Goal: Book appointment/travel/reservation

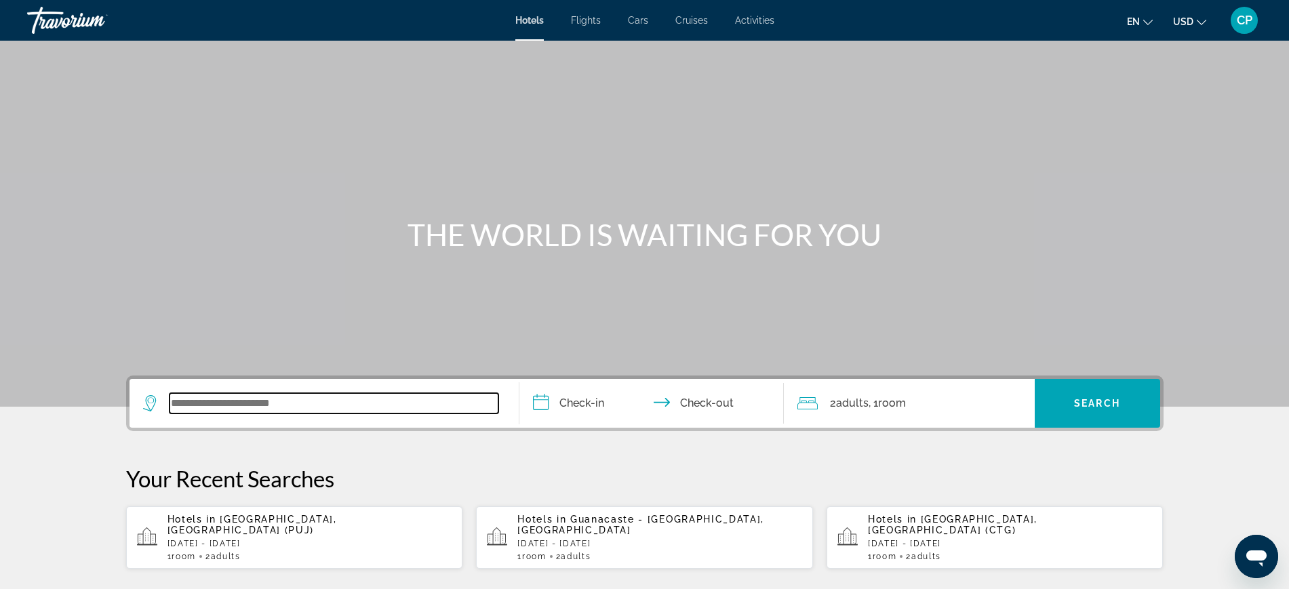
click at [298, 402] on input "Search widget" at bounding box center [334, 403] width 329 height 20
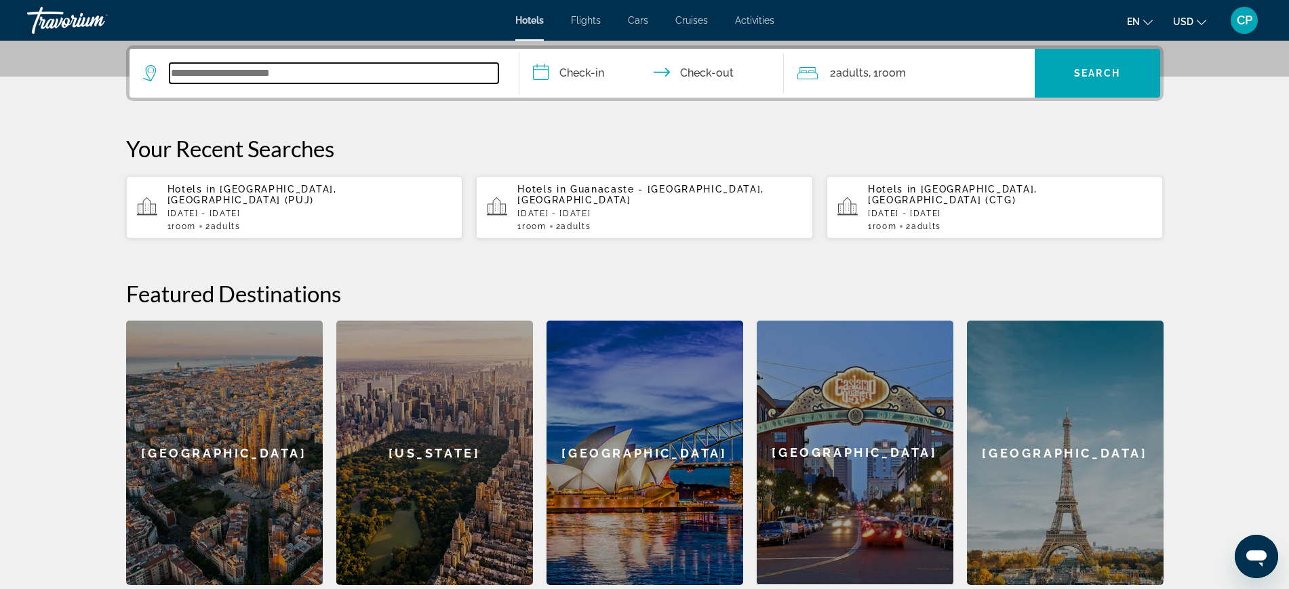
scroll to position [332, 0]
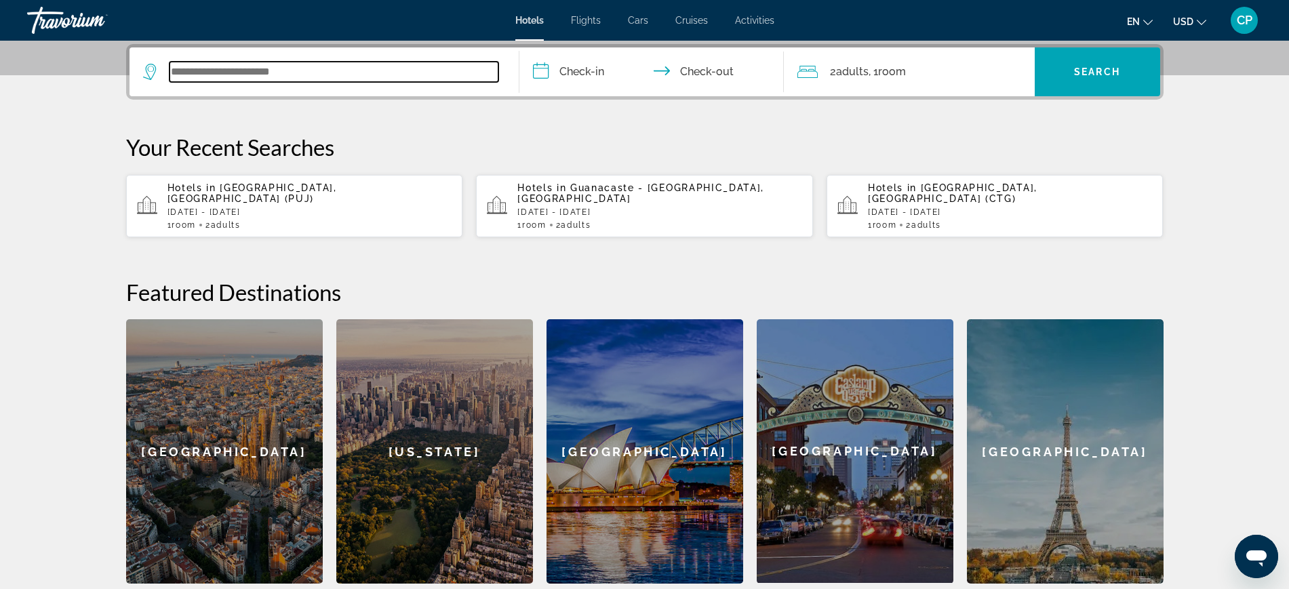
click at [199, 65] on input "Search widget" at bounding box center [334, 72] width 329 height 20
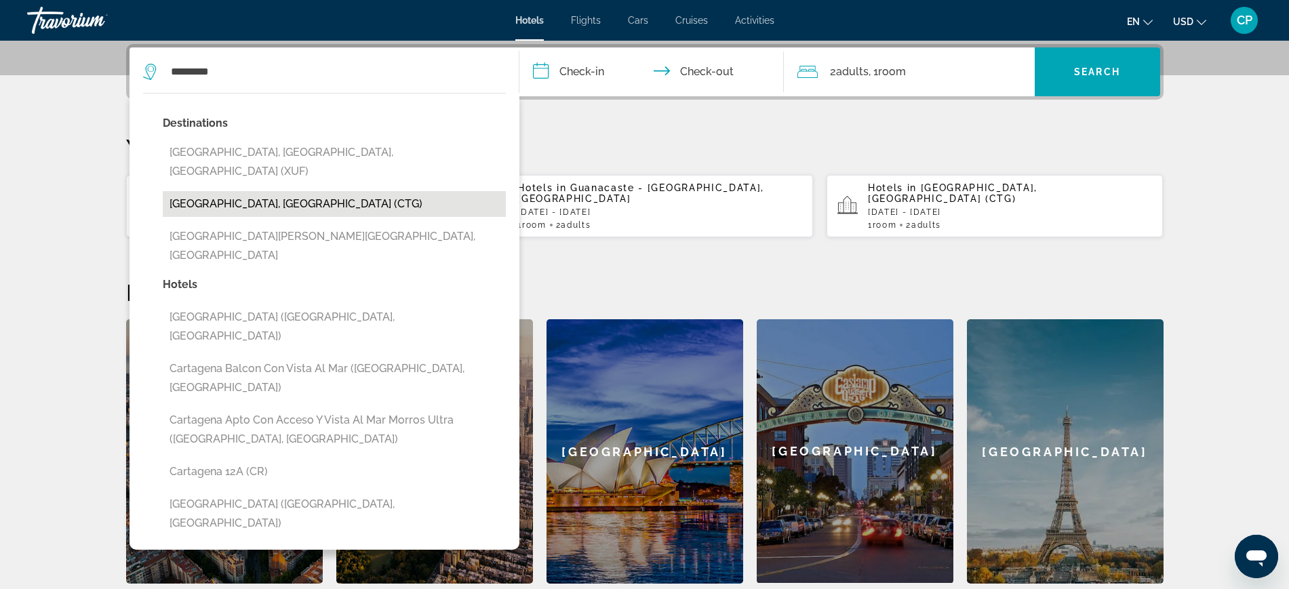
click at [277, 191] on button "[GEOGRAPHIC_DATA], [GEOGRAPHIC_DATA] (CTG)" at bounding box center [334, 204] width 343 height 26
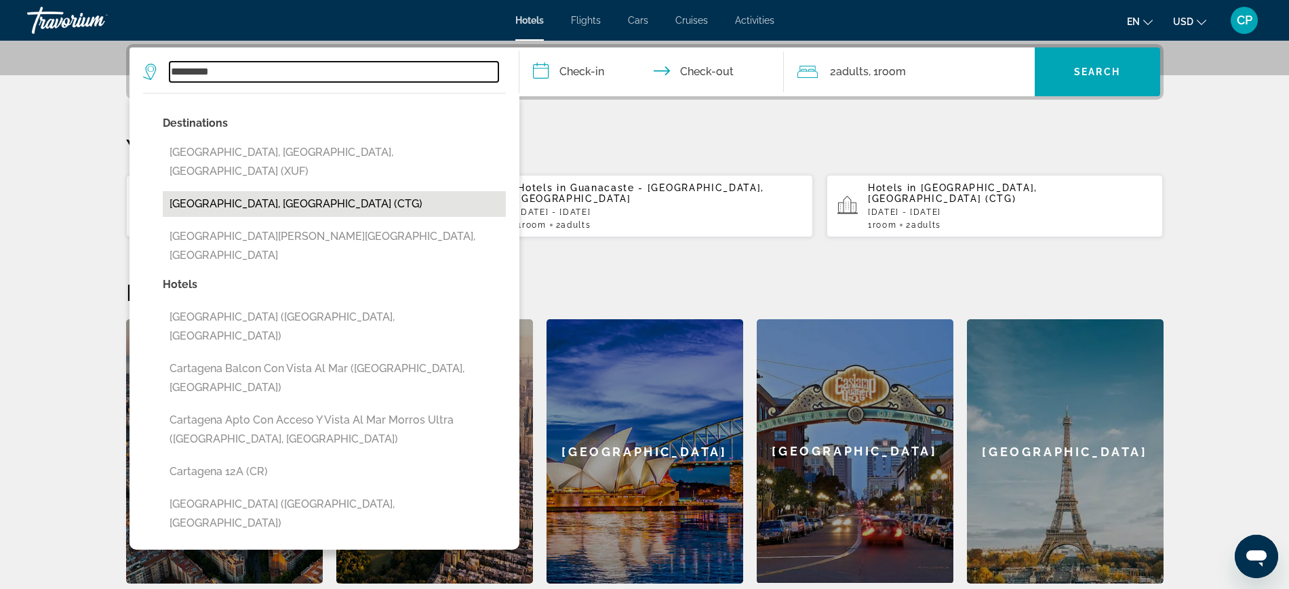
type input "**********"
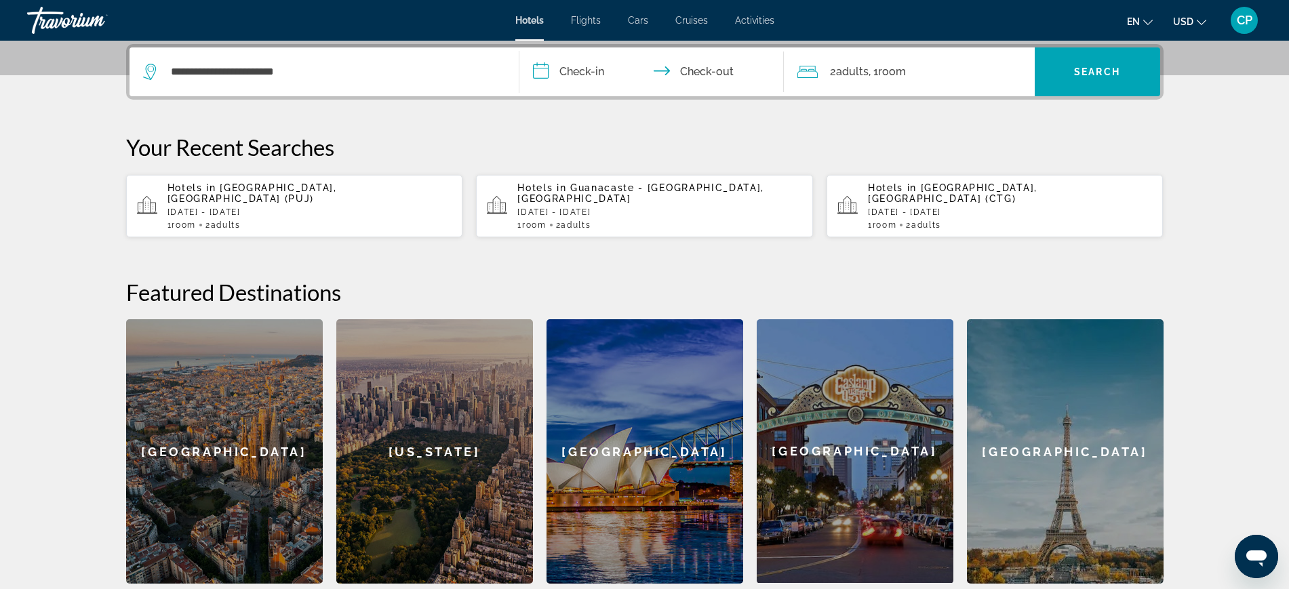
click at [594, 74] on input "**********" at bounding box center [654, 73] width 270 height 53
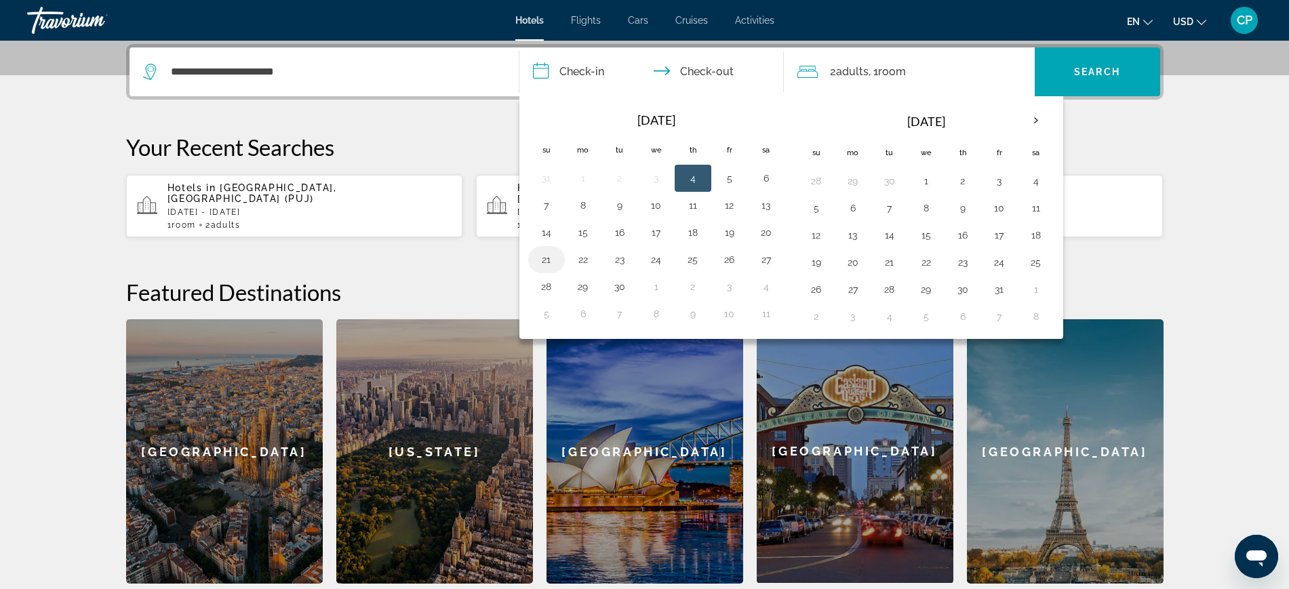
click at [554, 251] on button "21" at bounding box center [547, 259] width 22 height 19
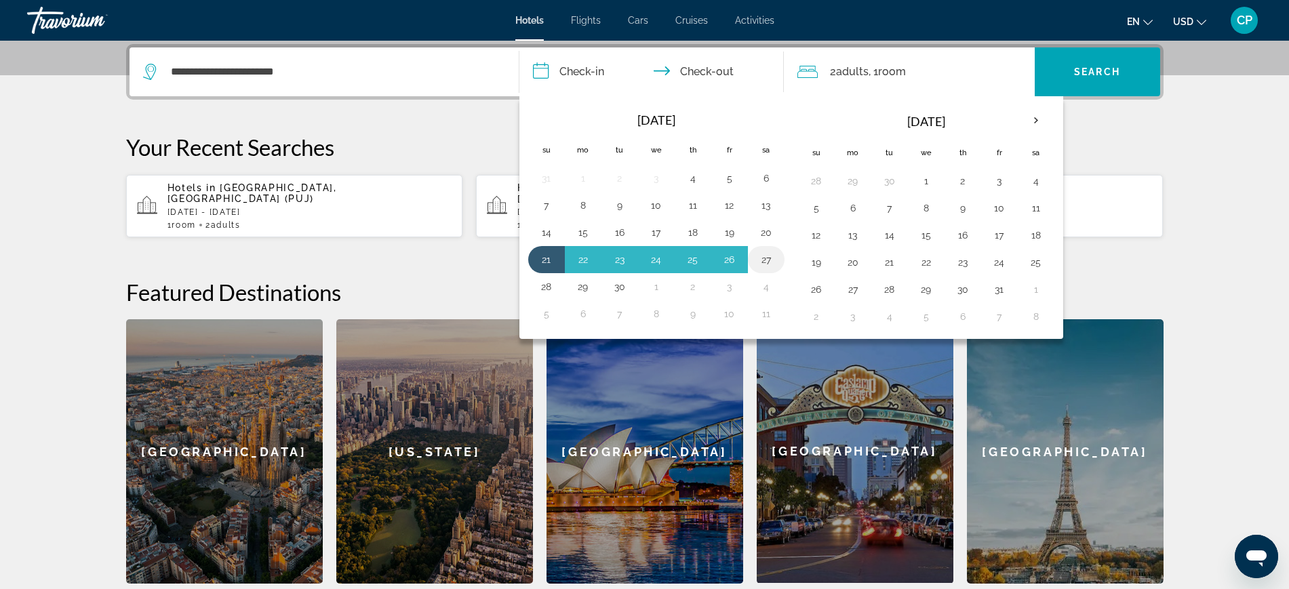
click at [755, 252] on button "27" at bounding box center [766, 259] width 22 height 19
type input "**********"
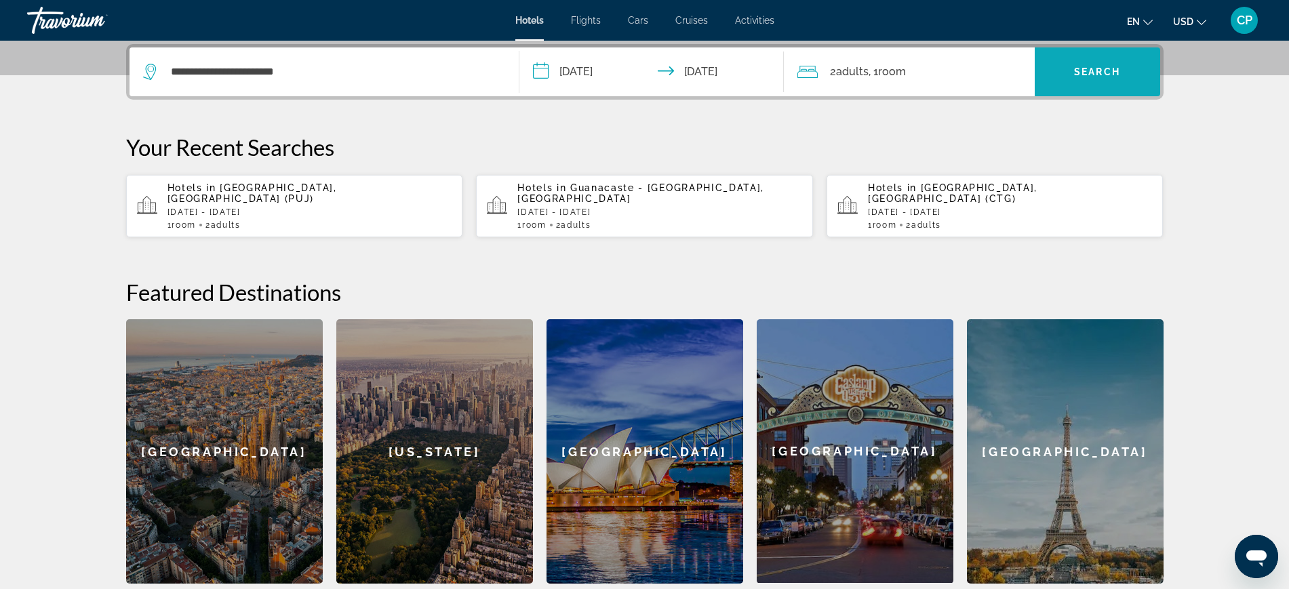
click at [1109, 63] on span "Search widget" at bounding box center [1097, 72] width 125 height 33
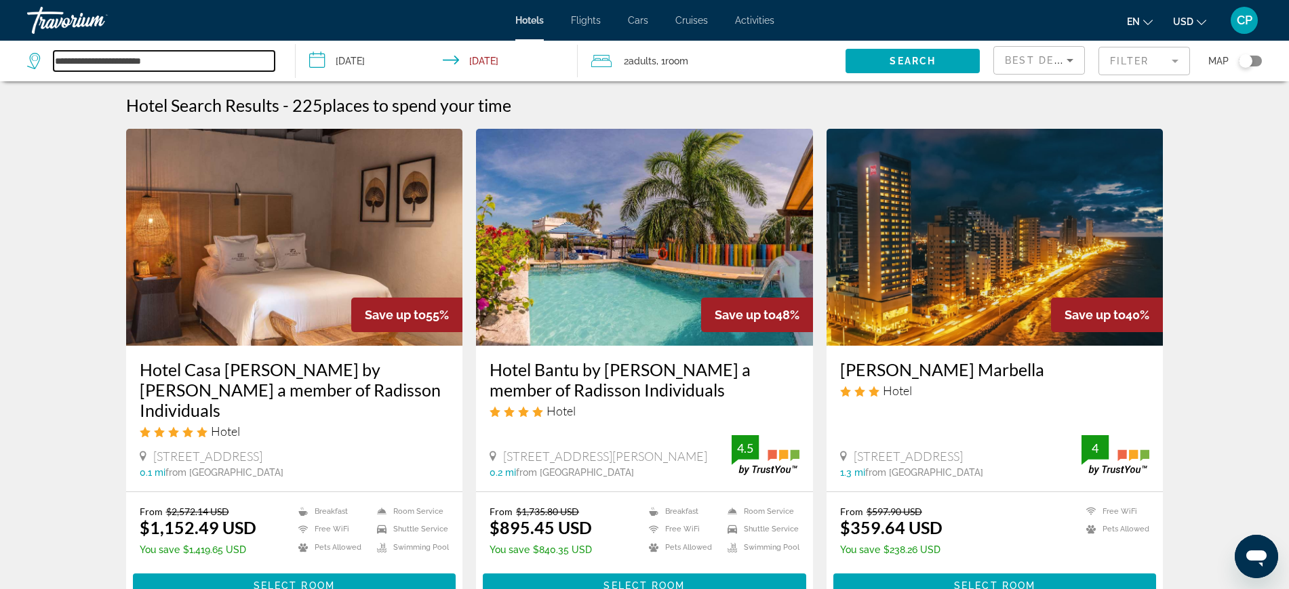
drag, startPoint x: 186, startPoint y: 56, endPoint x: 0, endPoint y: 29, distance: 187.8
click at [0, 29] on div "**********" at bounding box center [644, 294] width 1289 height 589
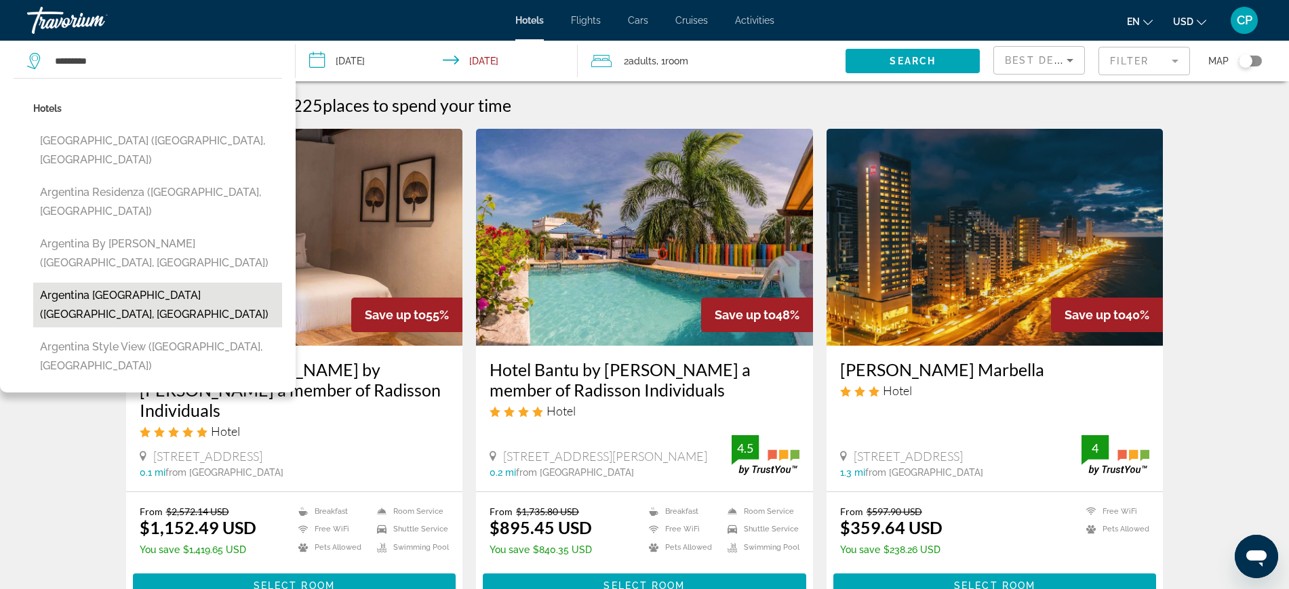
click at [155, 283] on button "Argentina [GEOGRAPHIC_DATA] ([GEOGRAPHIC_DATA], [GEOGRAPHIC_DATA])" at bounding box center [157, 305] width 249 height 45
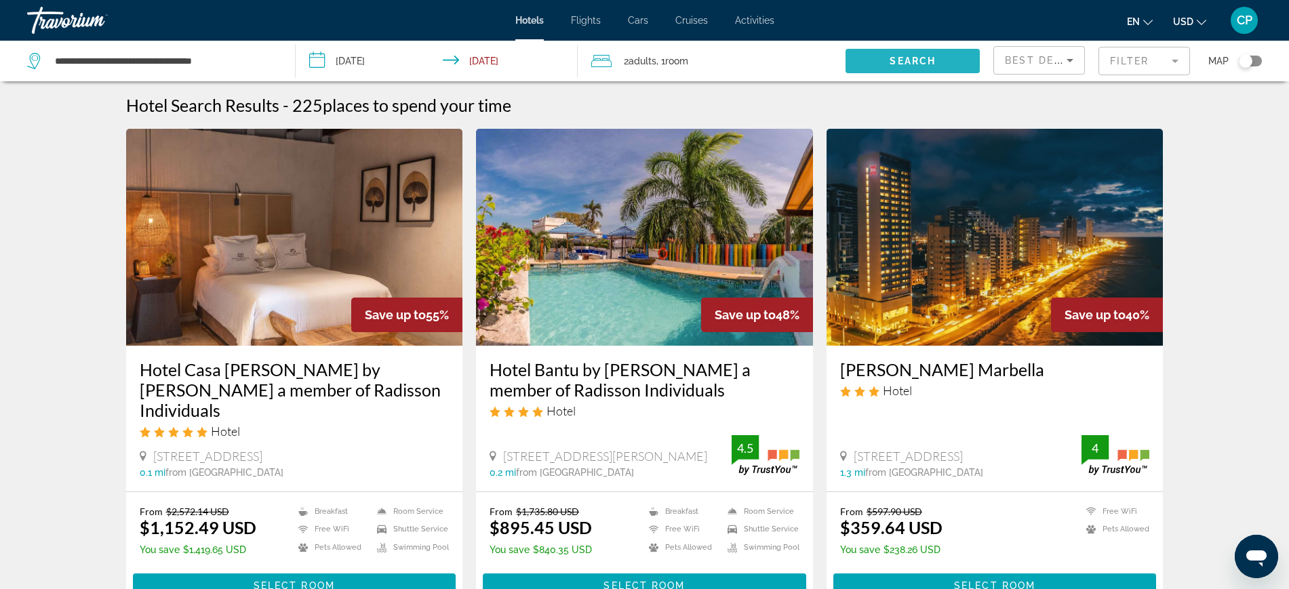
click at [909, 52] on span "Search widget" at bounding box center [913, 61] width 134 height 33
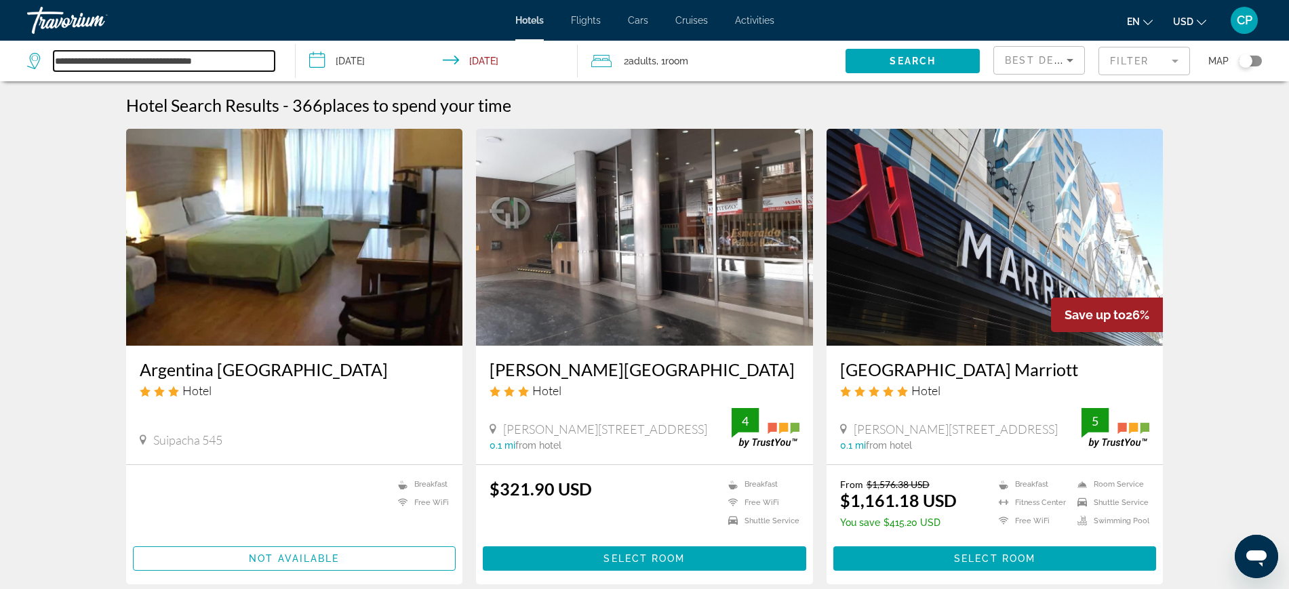
click at [241, 55] on input "**********" at bounding box center [164, 61] width 221 height 20
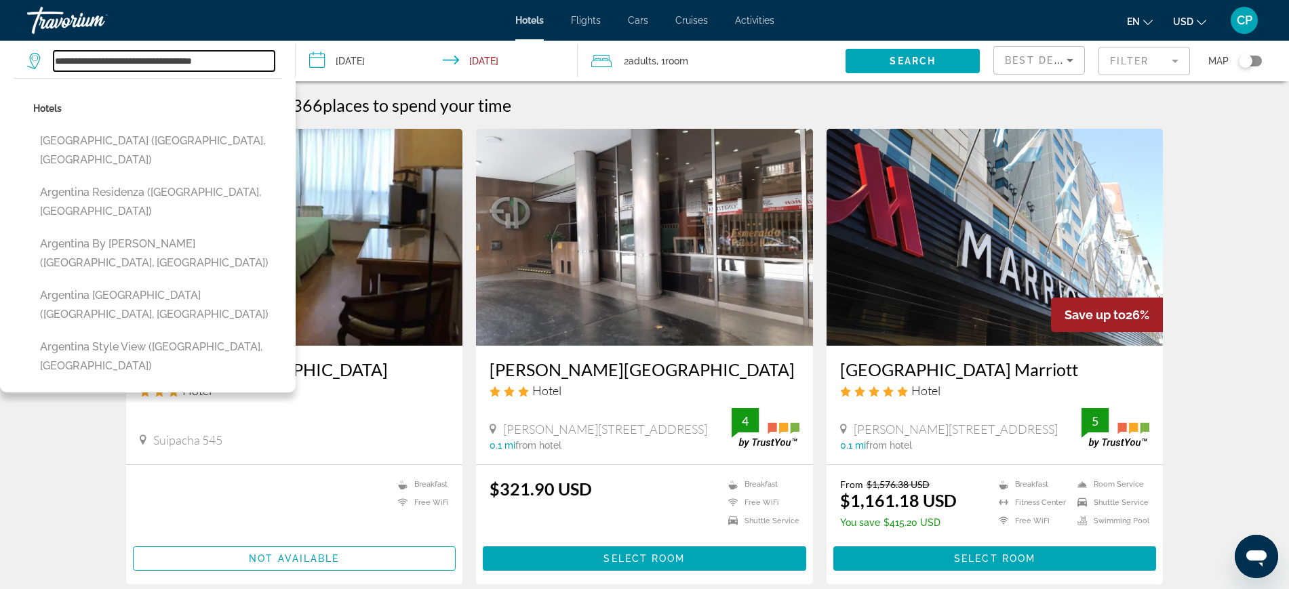
drag, startPoint x: 241, startPoint y: 55, endPoint x: 0, endPoint y: 27, distance: 242.3
click at [0, 27] on div "**********" at bounding box center [644, 294] width 1289 height 589
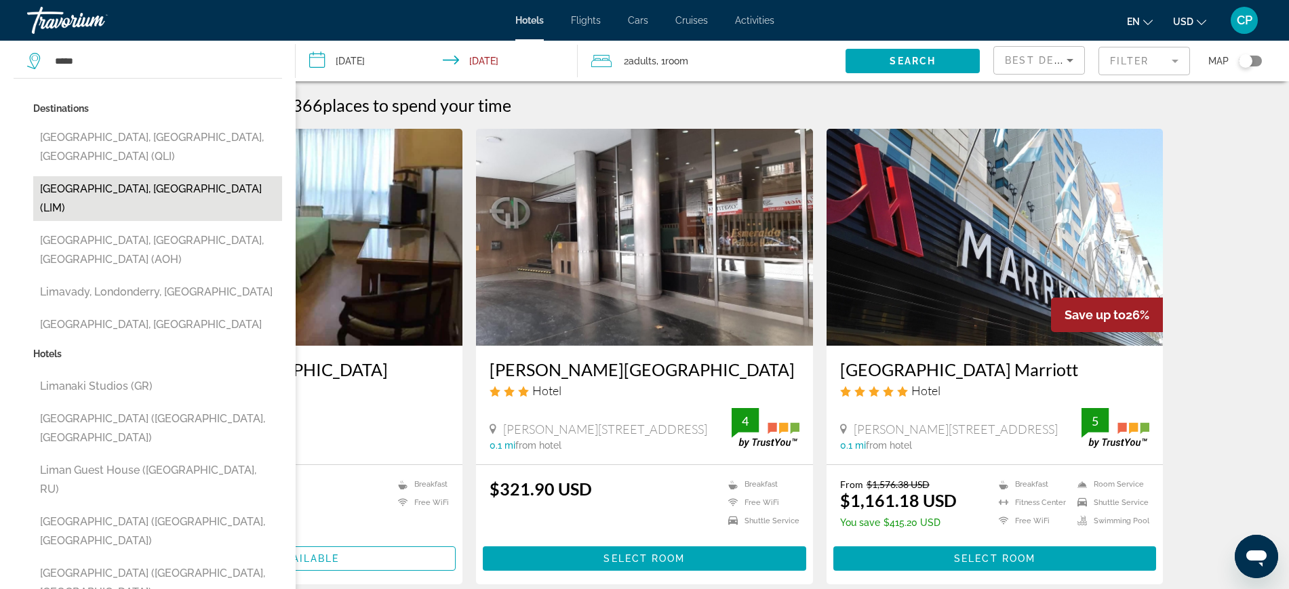
click at [88, 176] on button "[GEOGRAPHIC_DATA], [GEOGRAPHIC_DATA] (LIM)" at bounding box center [157, 198] width 249 height 45
type input "**********"
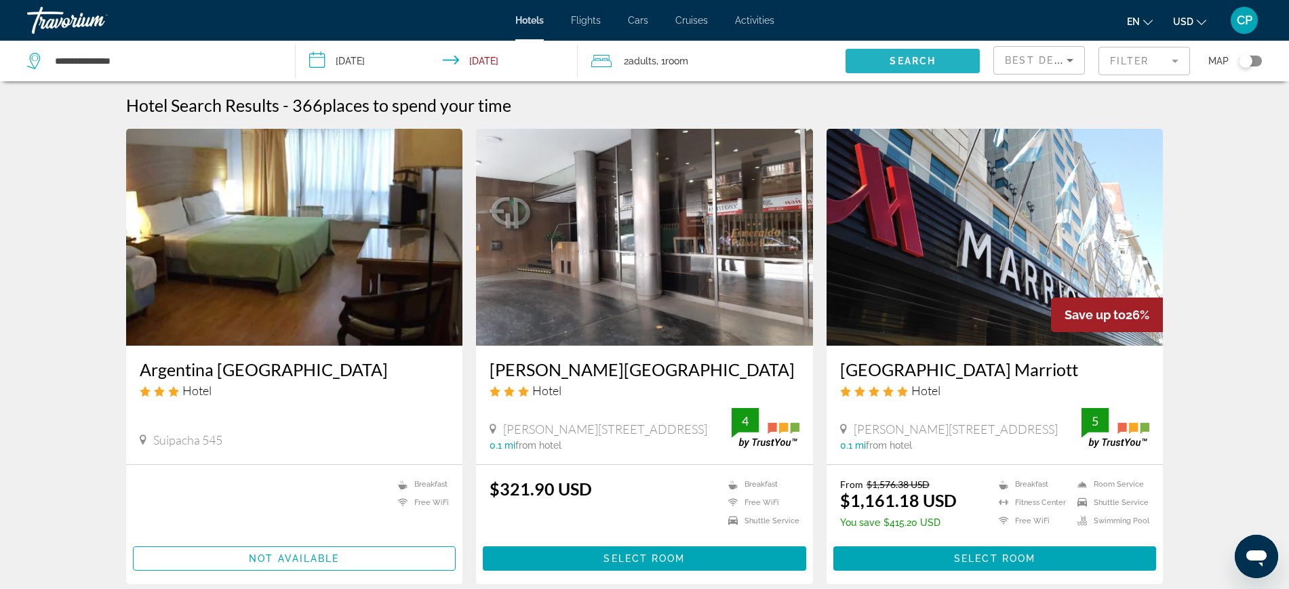
click at [928, 61] on span "Search" at bounding box center [913, 61] width 46 height 11
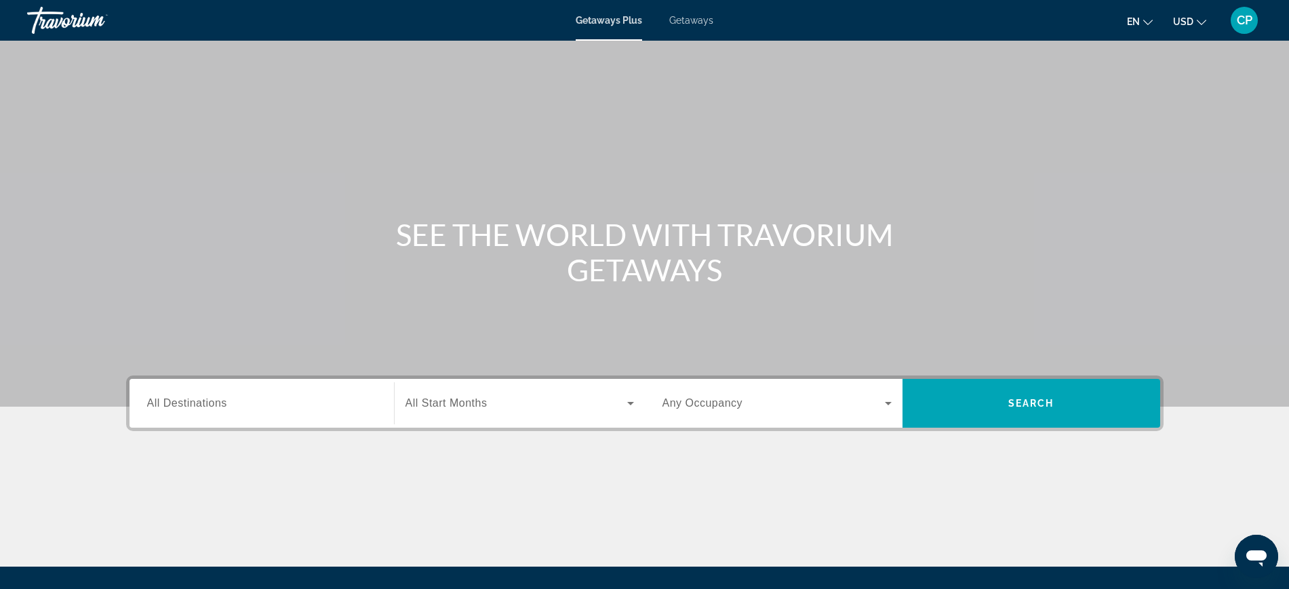
click at [687, 19] on span "Getaways" at bounding box center [691, 20] width 44 height 11
click at [698, 18] on span "Getaways" at bounding box center [691, 20] width 45 height 11
click at [243, 408] on input "Destination All Destinations" at bounding box center [261, 404] width 229 height 16
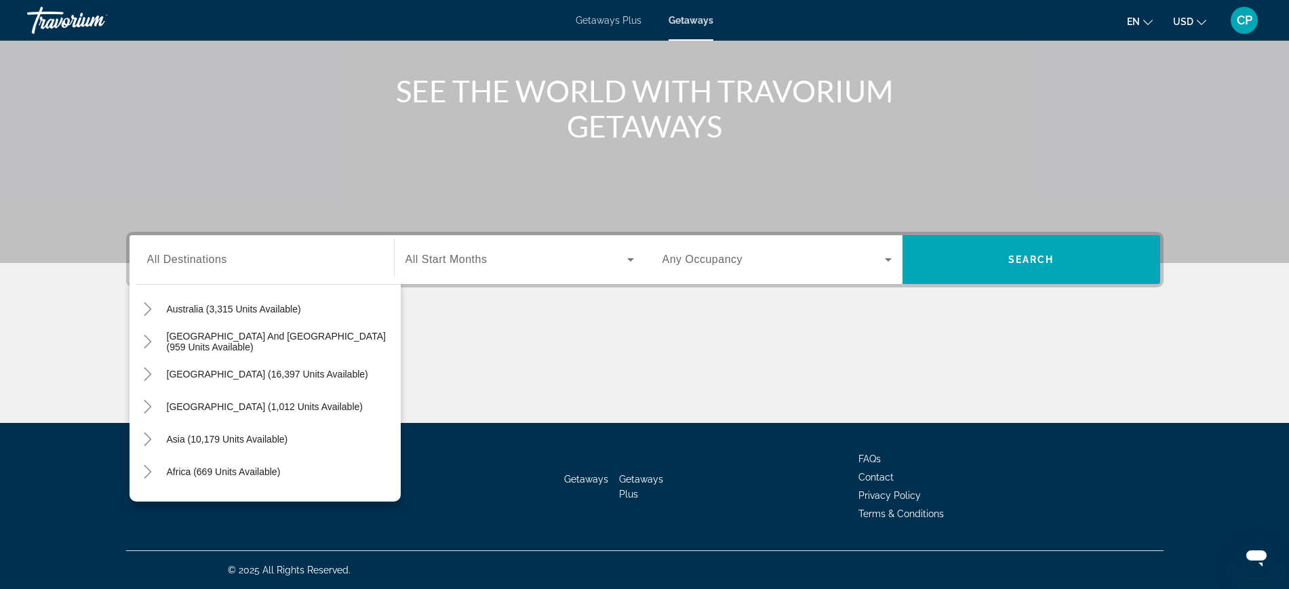
scroll to position [220, 0]
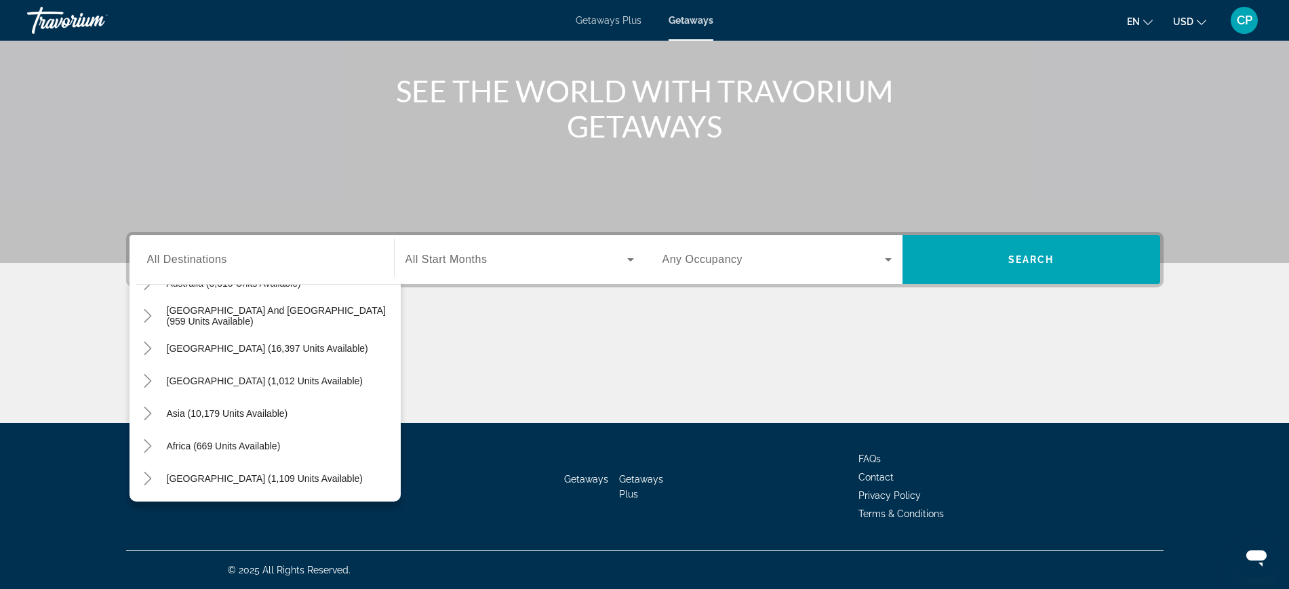
click at [732, 372] on div "Main content" at bounding box center [645, 372] width 1038 height 102
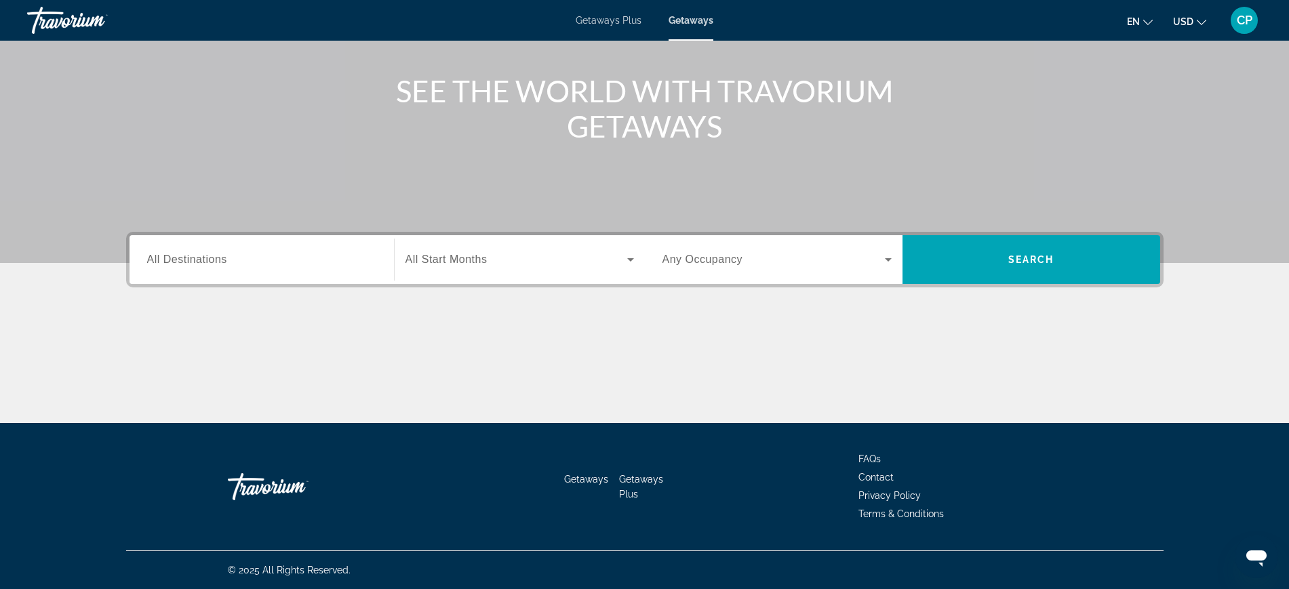
click at [887, 250] on div "Search widget" at bounding box center [777, 260] width 229 height 38
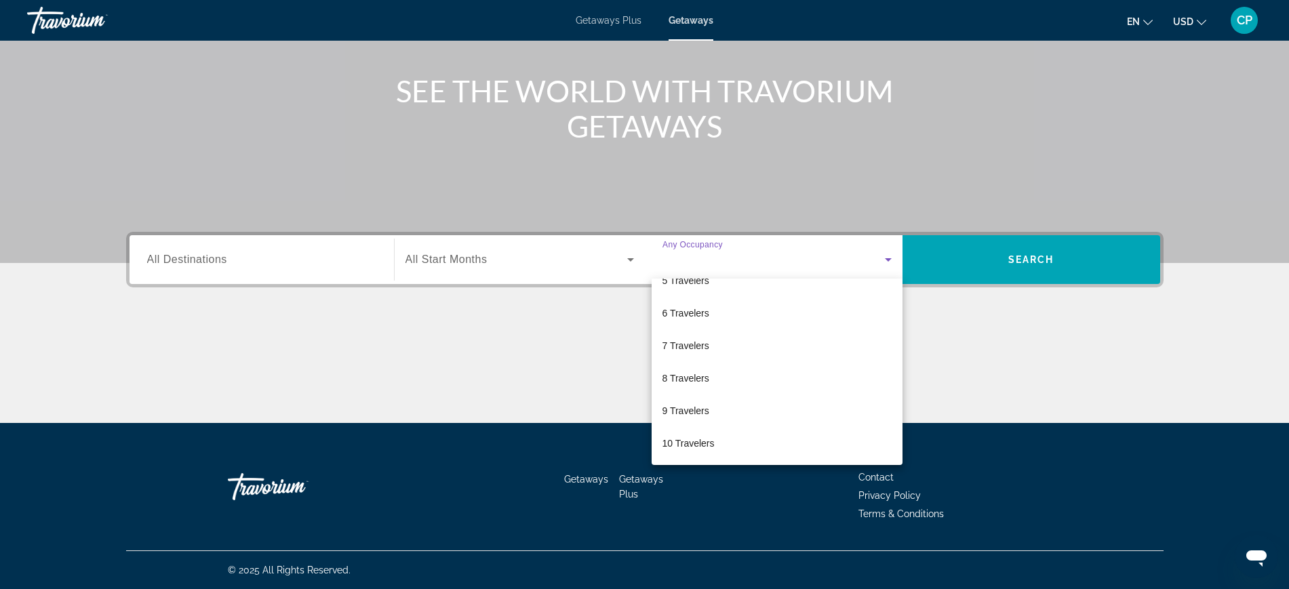
scroll to position [6, 0]
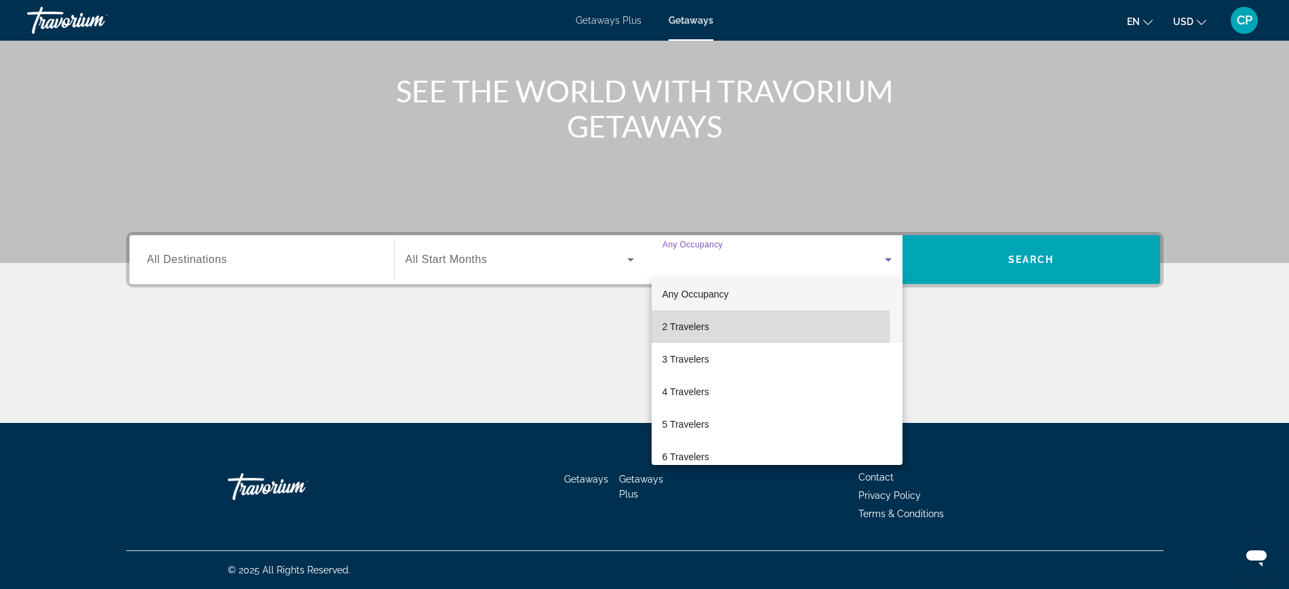
click at [692, 330] on span "2 Travelers" at bounding box center [686, 327] width 47 height 16
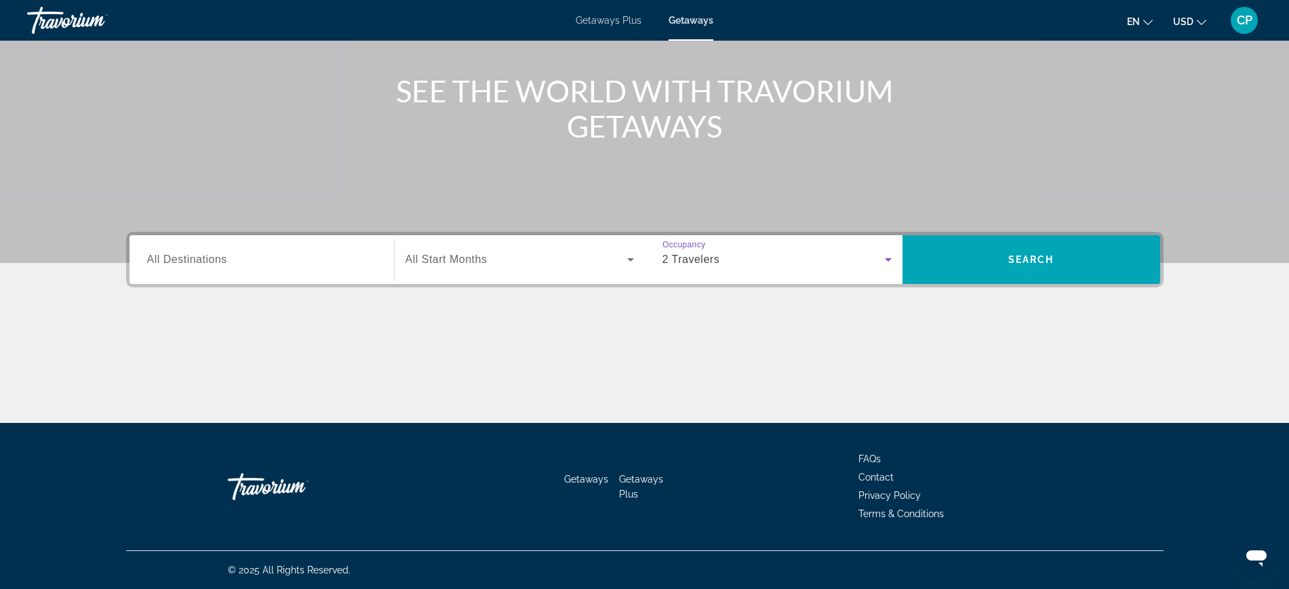
click at [888, 250] on div "2 Travelers" at bounding box center [777, 260] width 229 height 38
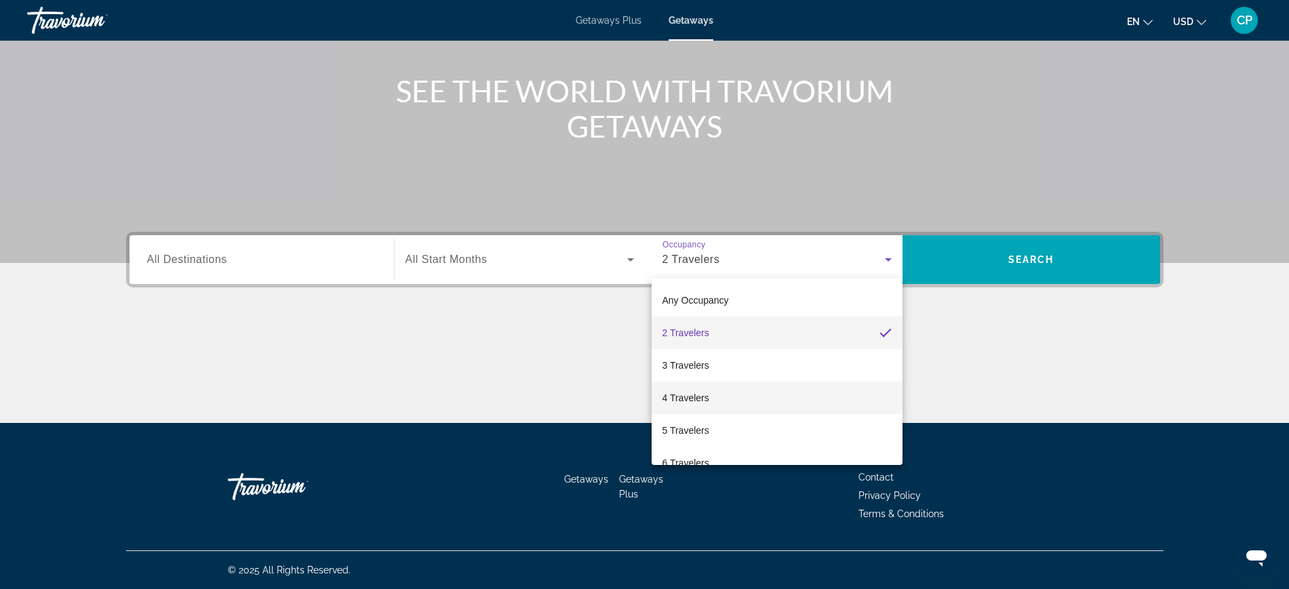
click at [705, 395] on span "4 Travelers" at bounding box center [686, 398] width 47 height 16
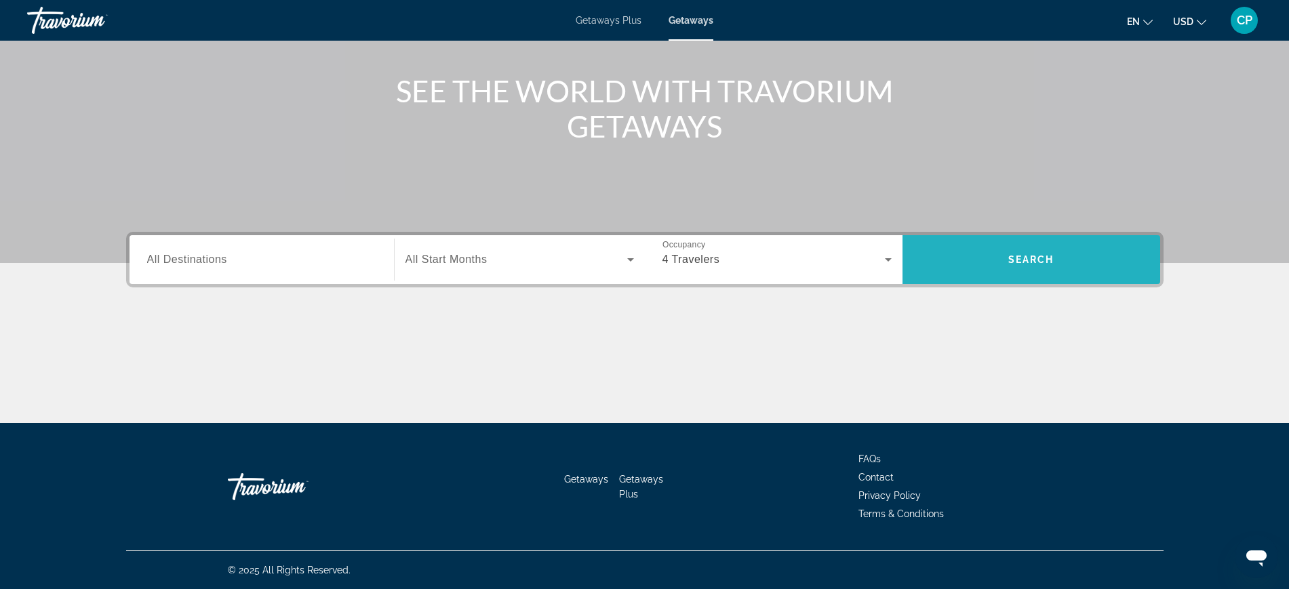
click at [1048, 254] on span "Search" at bounding box center [1031, 259] width 46 height 11
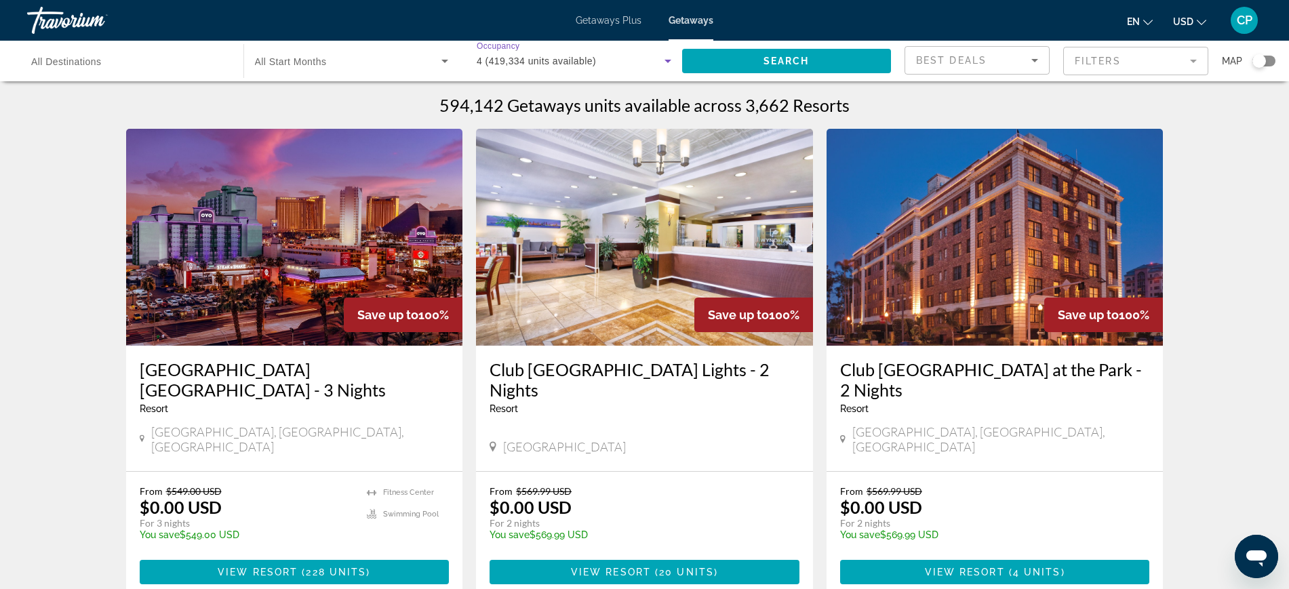
drag, startPoint x: 661, startPoint y: 65, endPoint x: 661, endPoint y: 56, distance: 9.5
click at [661, 56] on icon "Search widget" at bounding box center [668, 61] width 16 height 16
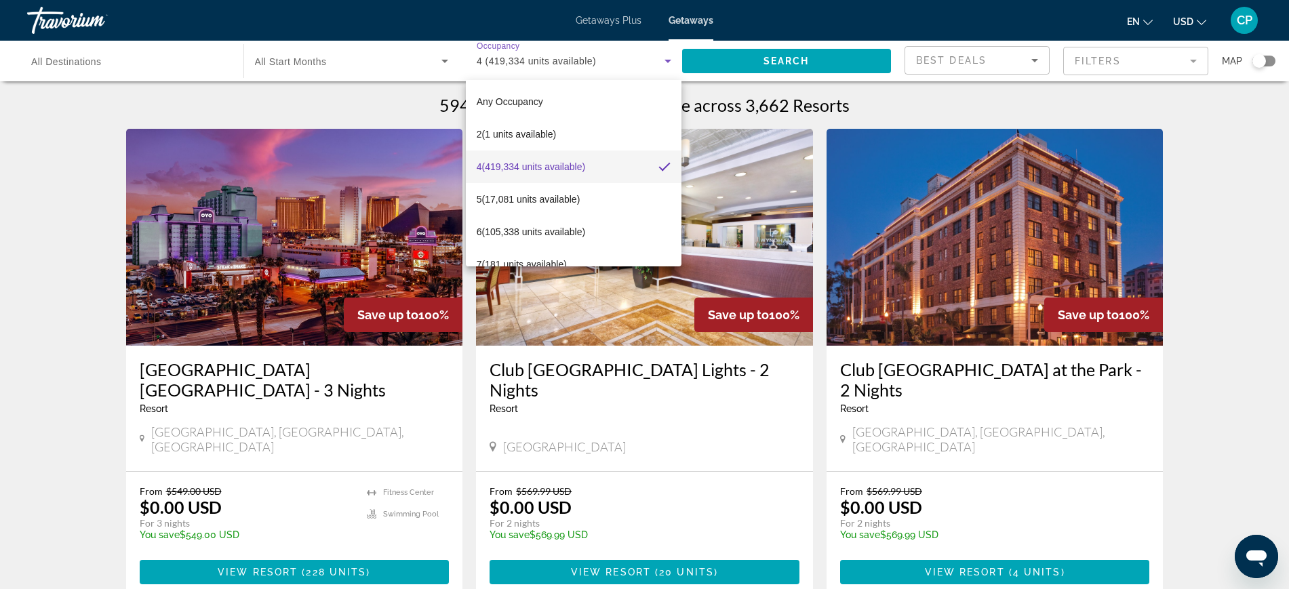
click at [438, 54] on div at bounding box center [644, 294] width 1289 height 589
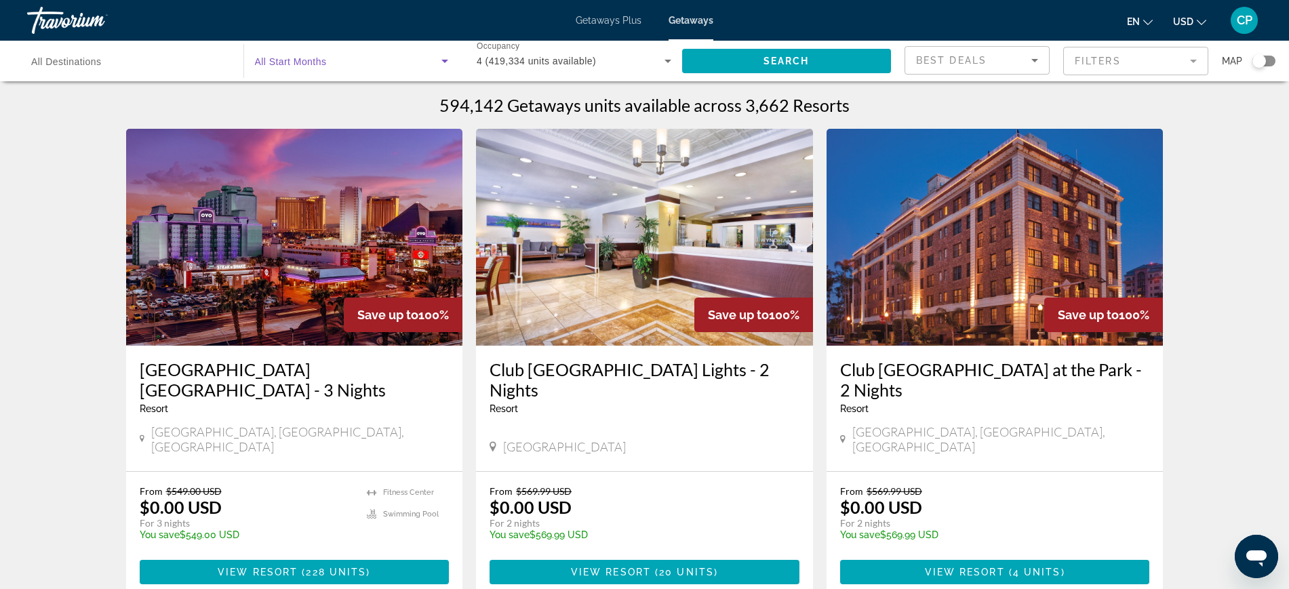
drag, startPoint x: 437, startPoint y: 54, endPoint x: 446, endPoint y: 129, distance: 75.1
click at [444, 54] on icon "Search widget" at bounding box center [445, 61] width 16 height 16
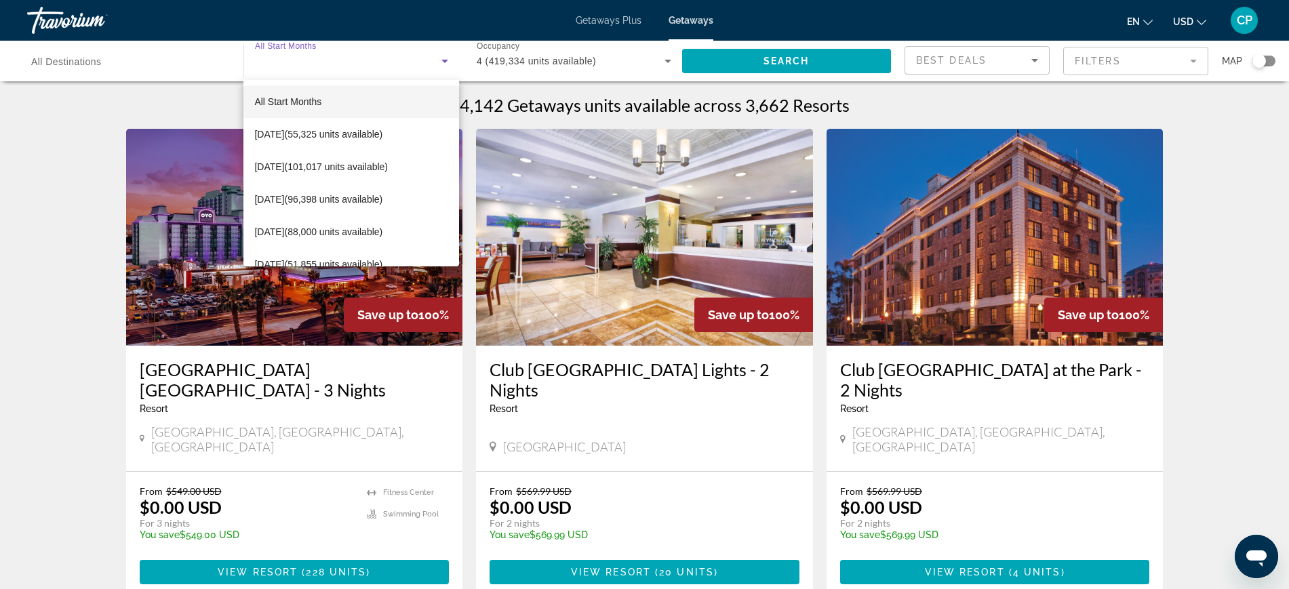
click at [675, 57] on div at bounding box center [644, 294] width 1289 height 589
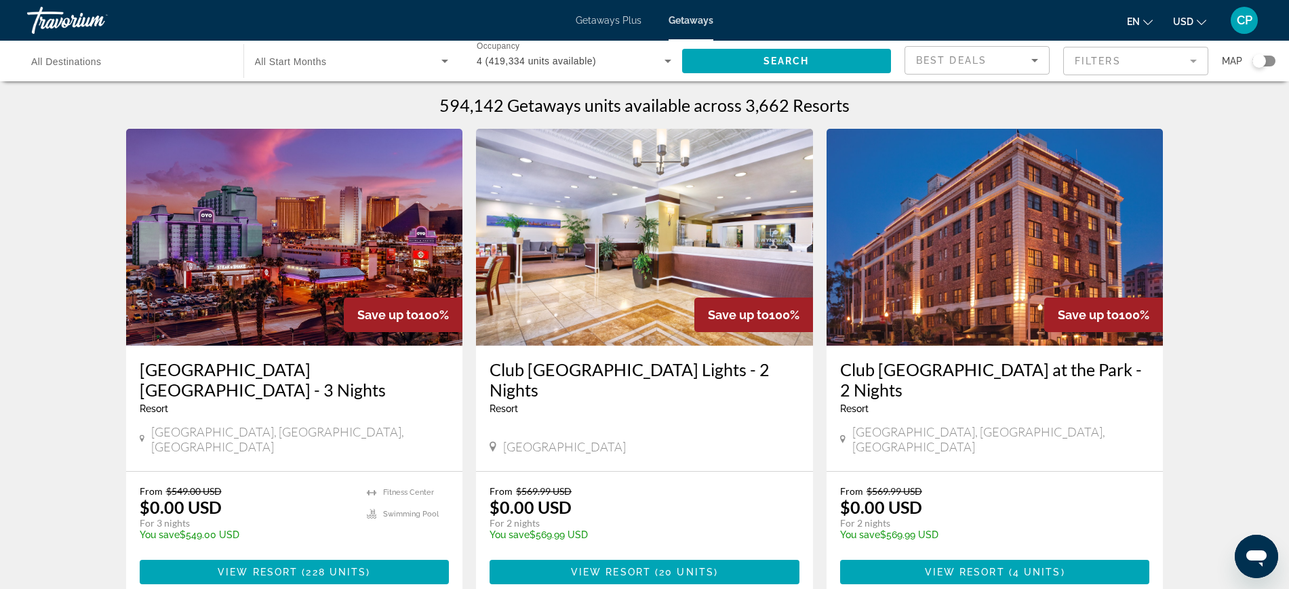
click at [668, 58] on icon "Search widget" at bounding box center [668, 61] width 16 height 16
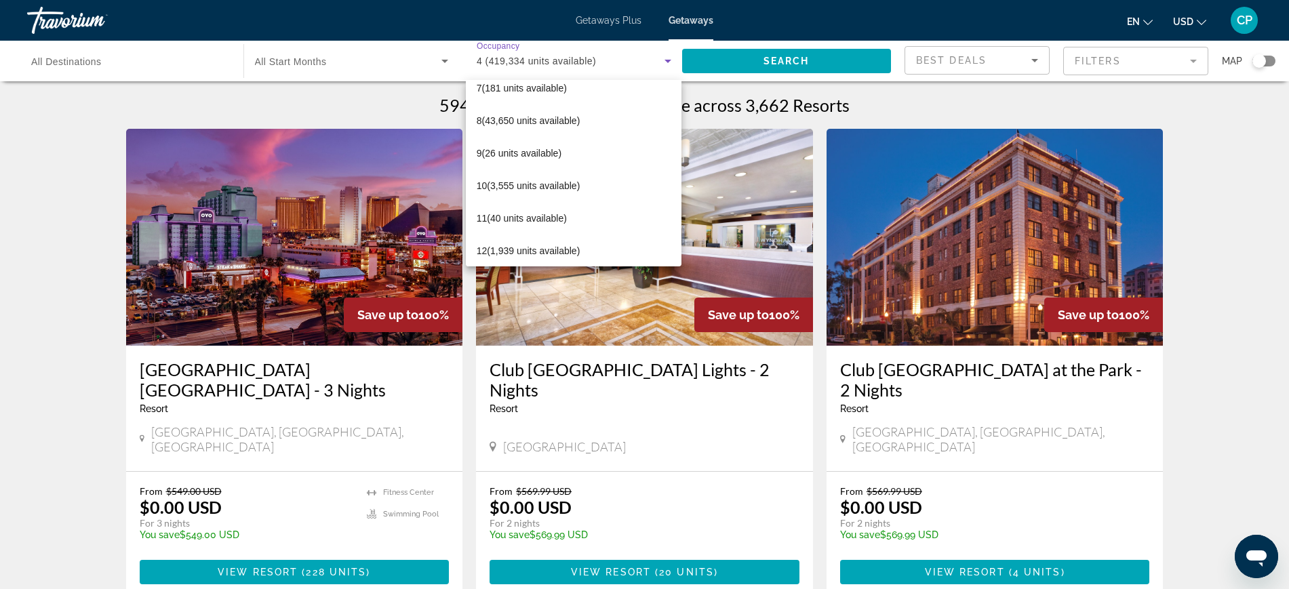
scroll to position [178, 0]
click at [510, 179] on span "10 (3,555 units available)" at bounding box center [529, 184] width 104 height 16
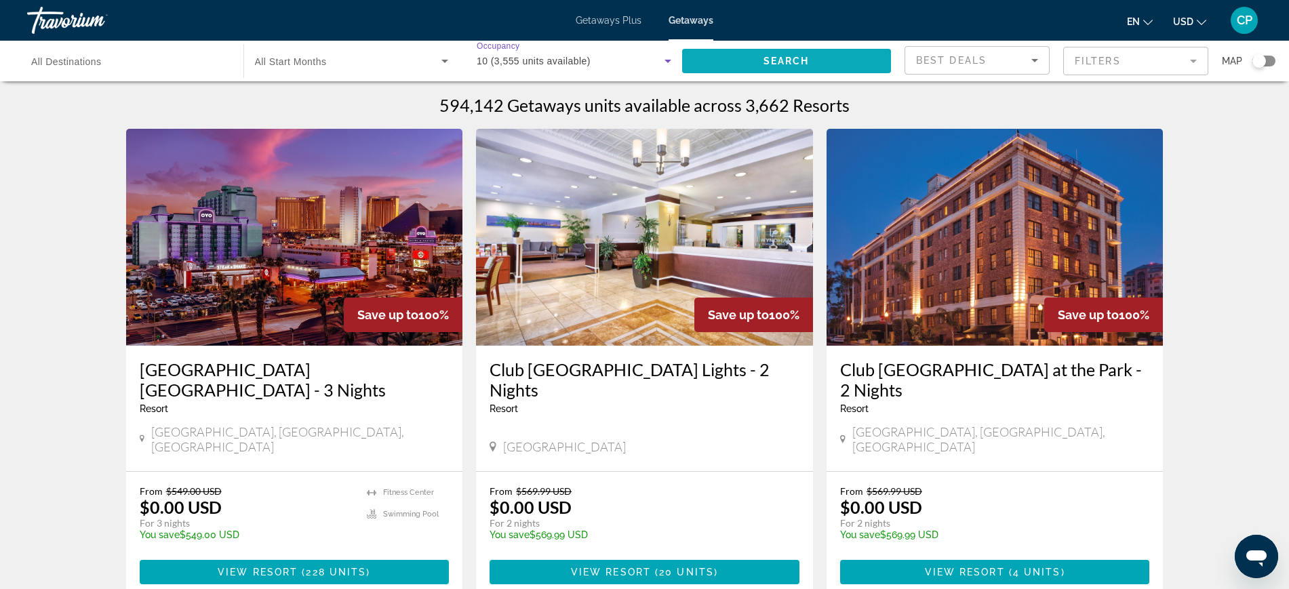
click at [795, 58] on span "Search" at bounding box center [787, 61] width 46 height 11
